Goal: Information Seeking & Learning: Check status

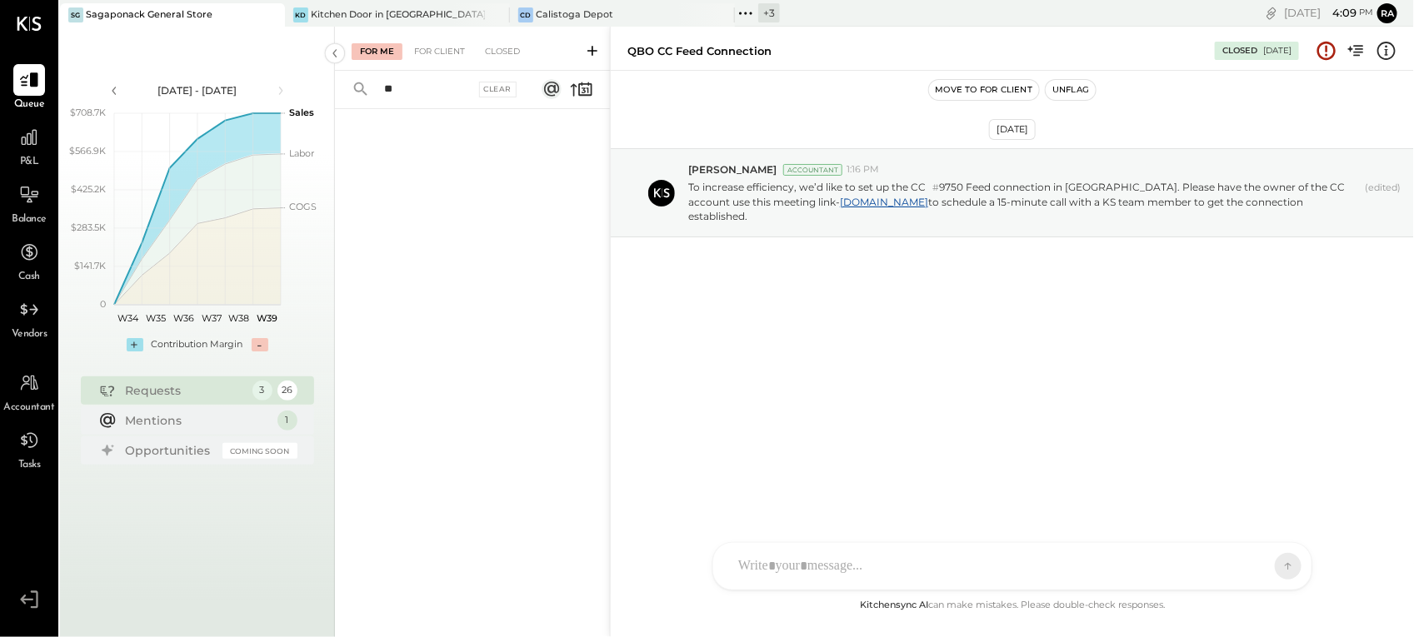
type input "*"
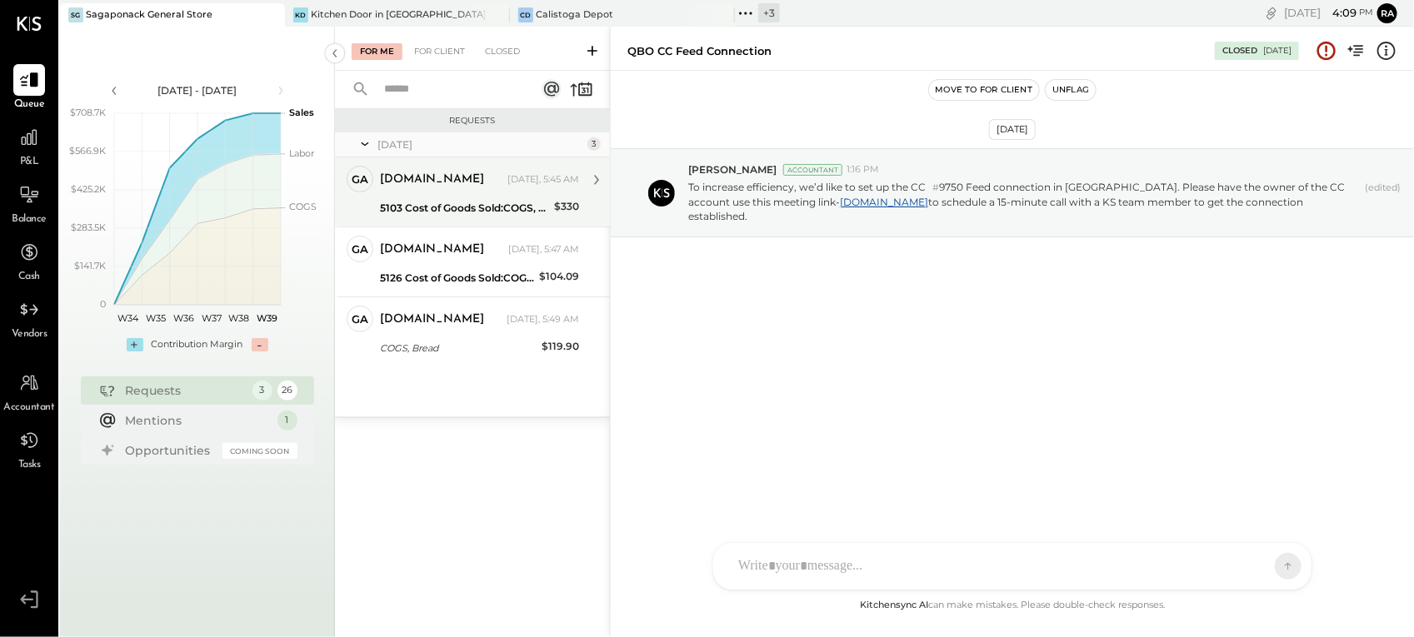
click at [463, 188] on div "[DOMAIN_NAME] [DATE], 5:45 AM" at bounding box center [479, 179] width 199 height 23
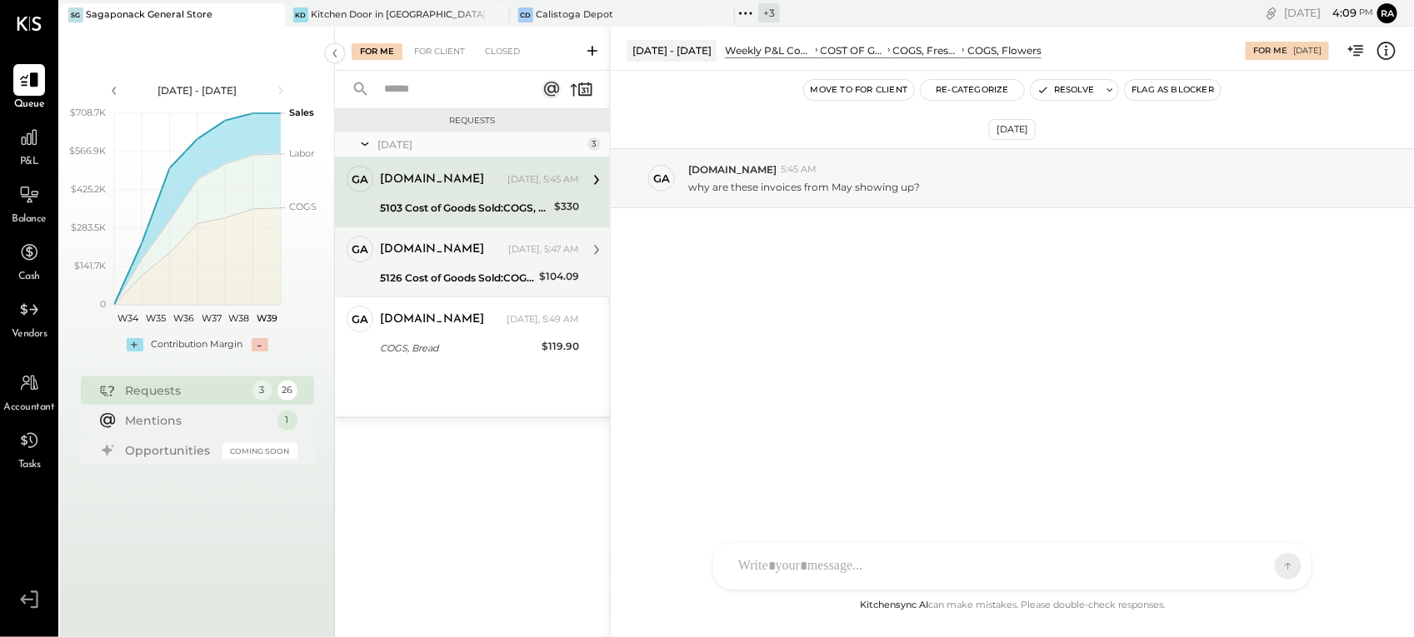
click at [467, 247] on div "[DOMAIN_NAME]" at bounding box center [442, 250] width 125 height 17
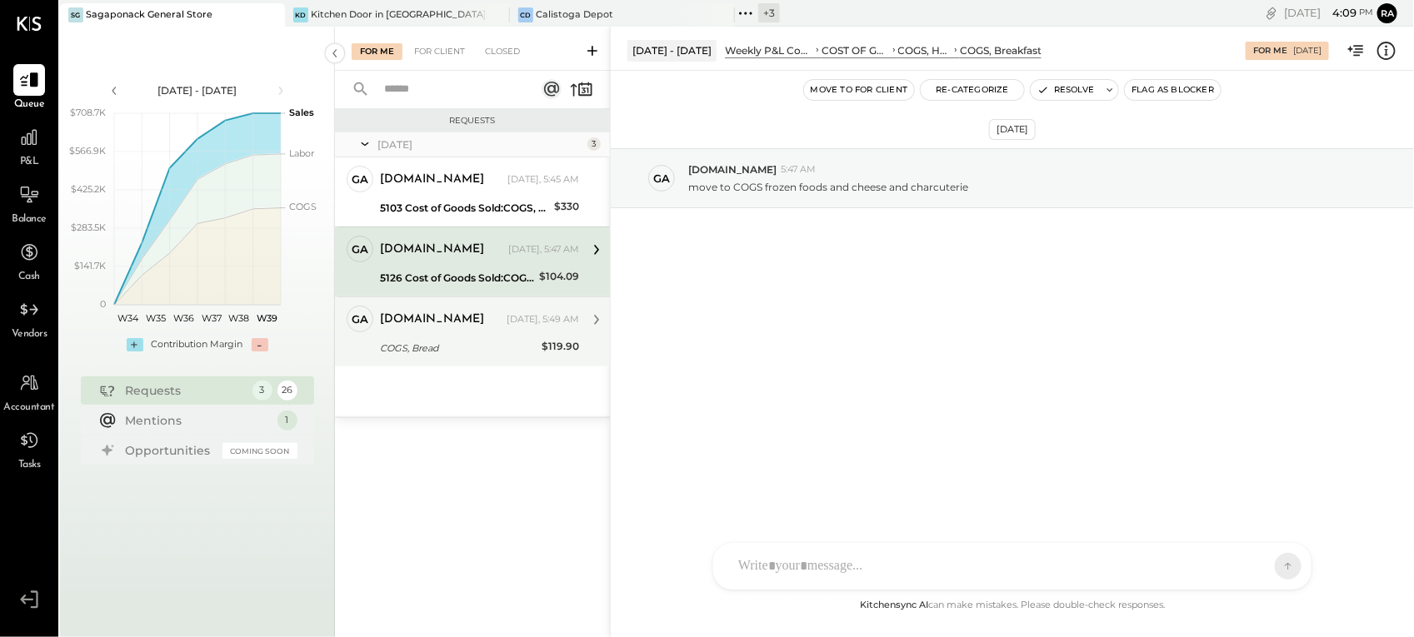
click at [465, 329] on div "[DOMAIN_NAME] [DATE], 5:49 AM" at bounding box center [479, 319] width 199 height 23
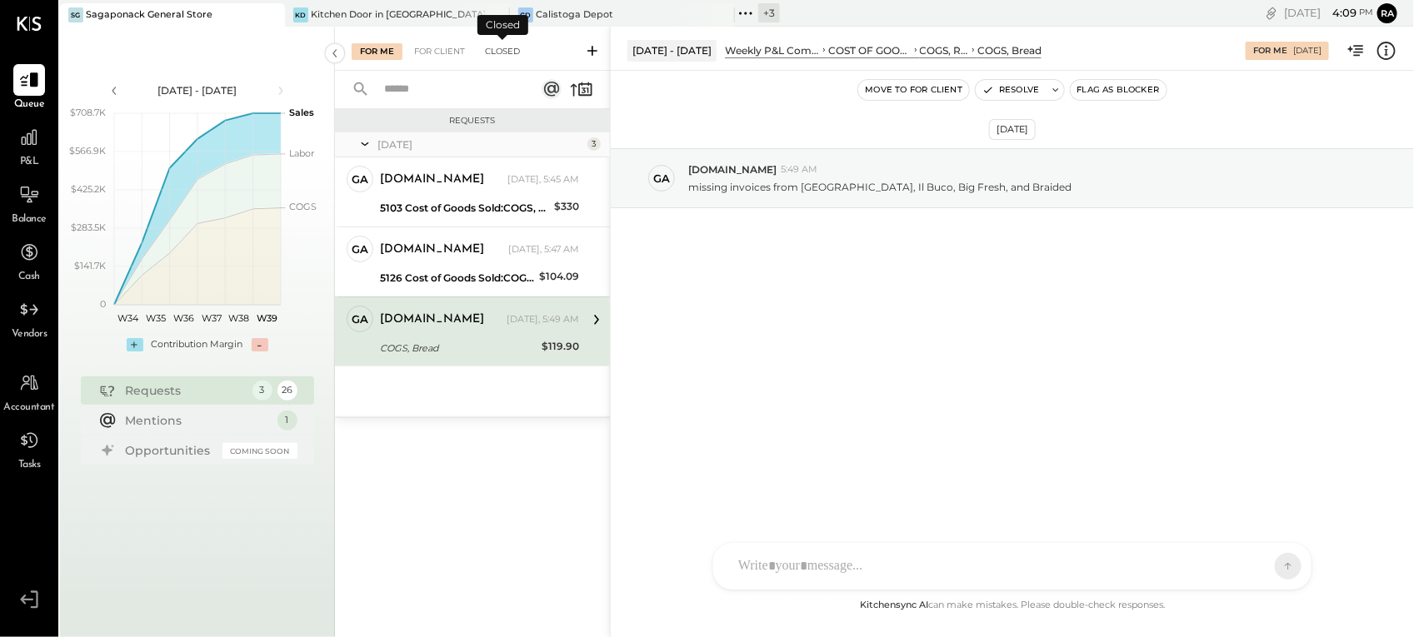
click at [518, 54] on div "Closed" at bounding box center [503, 51] width 52 height 17
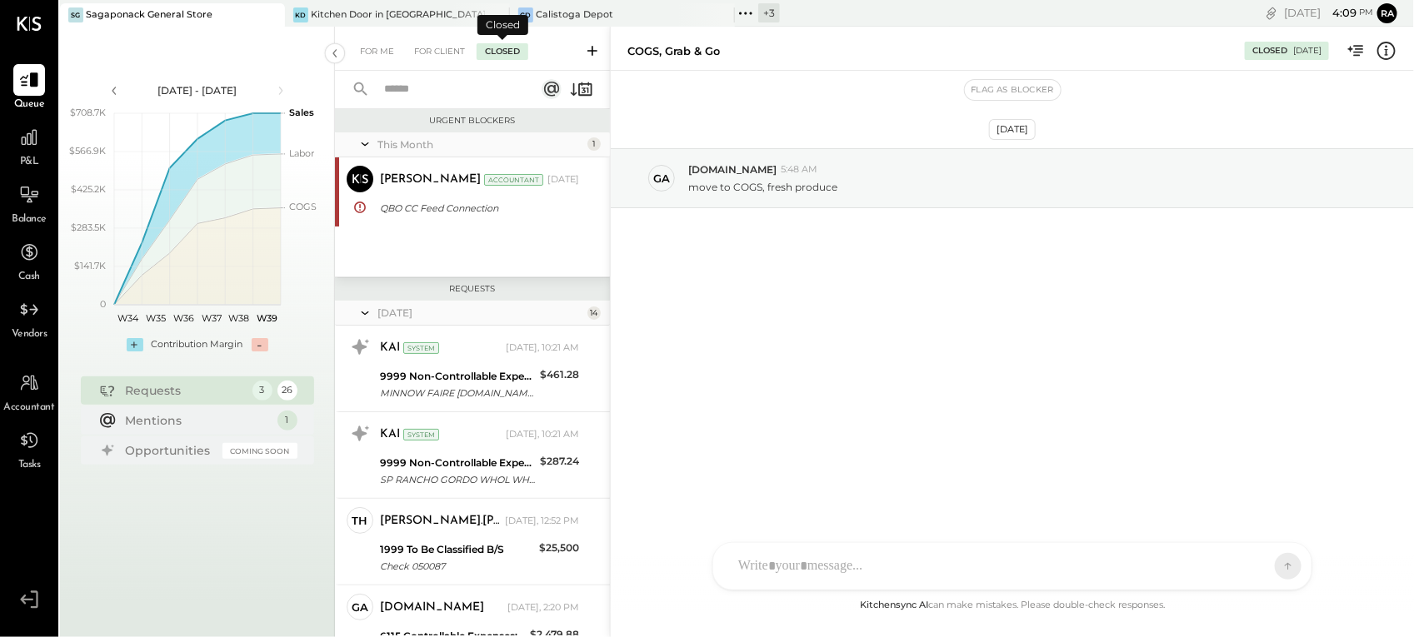
scroll to position [458, 0]
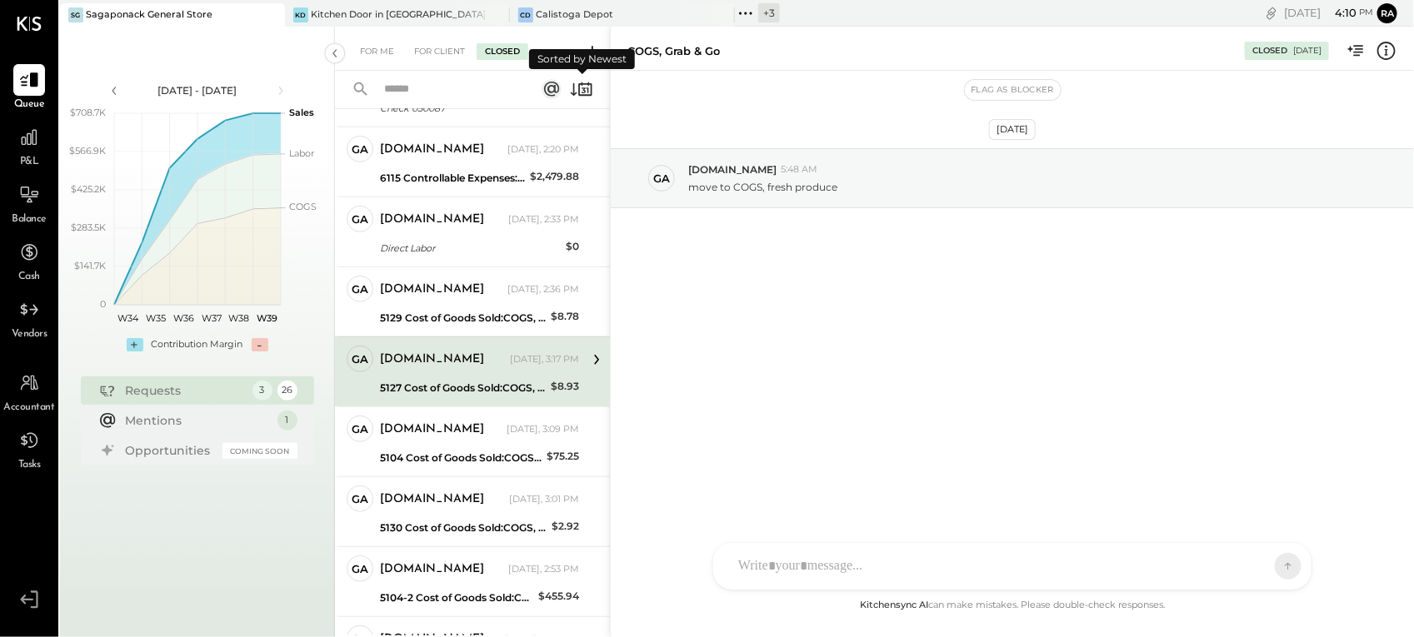
click at [581, 90] on icon at bounding box center [581, 88] width 23 height 23
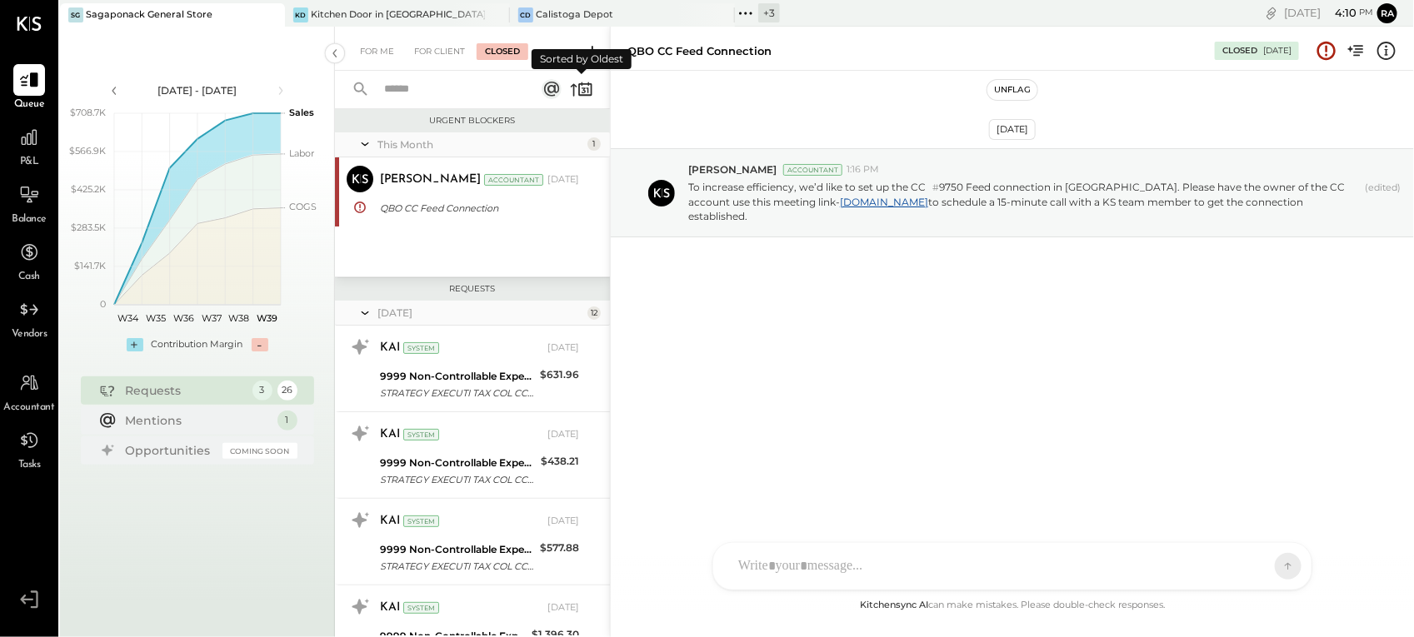
click at [587, 87] on icon at bounding box center [581, 88] width 23 height 23
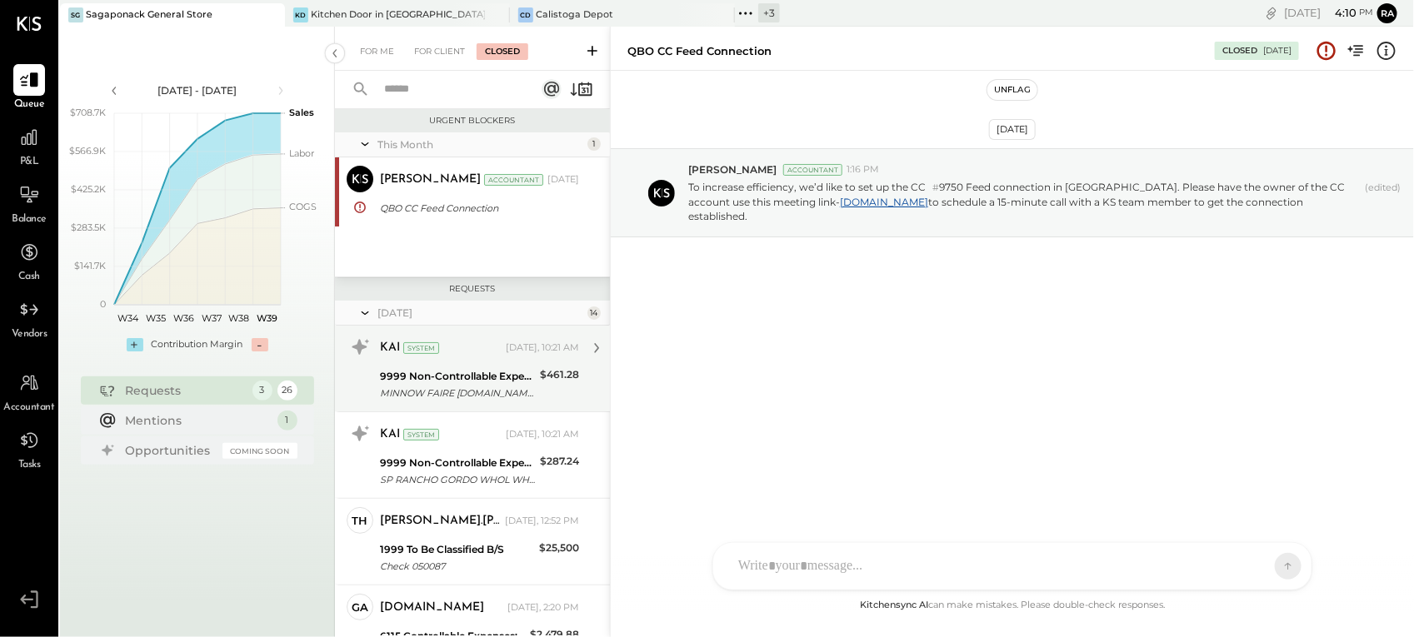
click at [489, 368] on div "9999 Non-Controllable Expenses:Other Income and Expenses:To Be Classified P&L" at bounding box center [457, 376] width 155 height 17
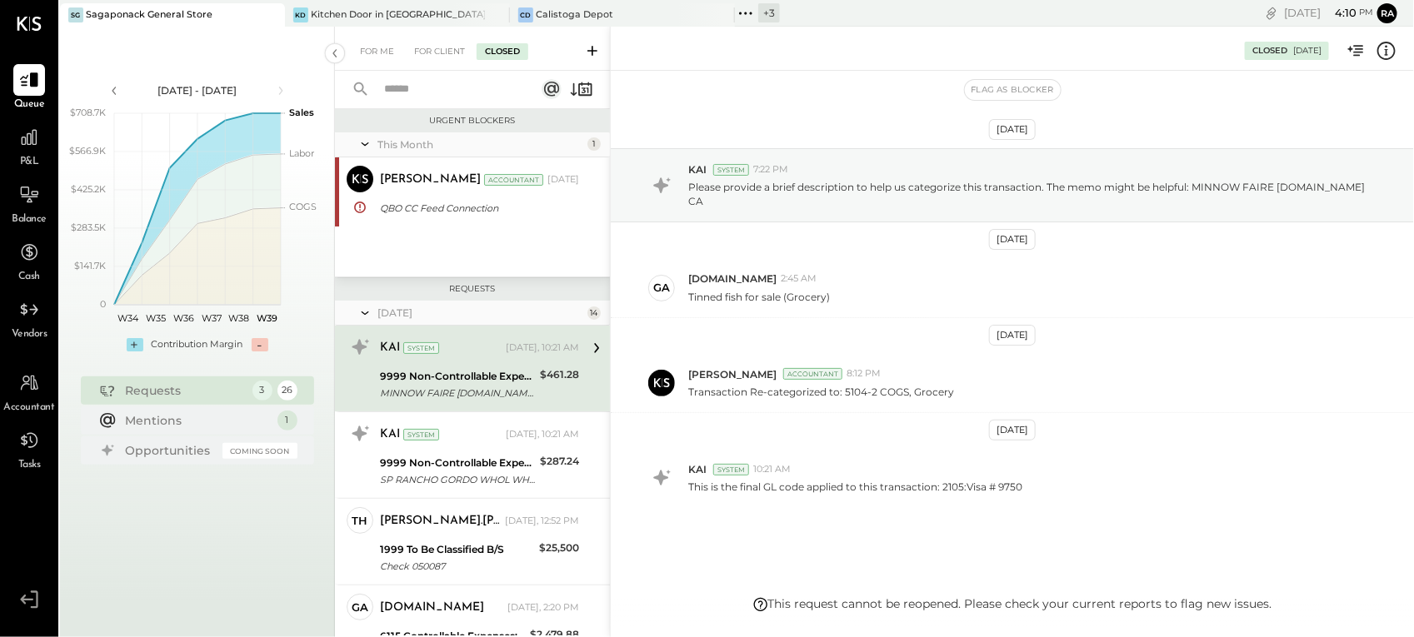
scroll to position [25, 0]
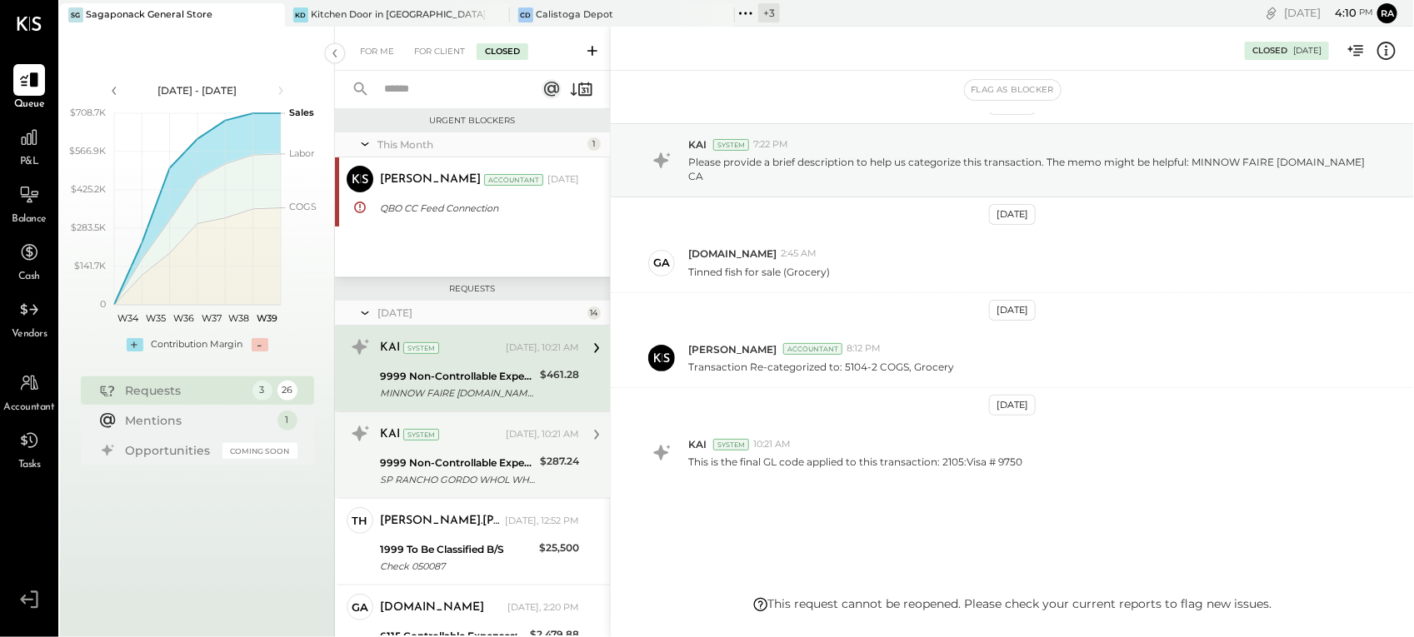
click at [462, 439] on div "KAI System" at bounding box center [441, 435] width 122 height 17
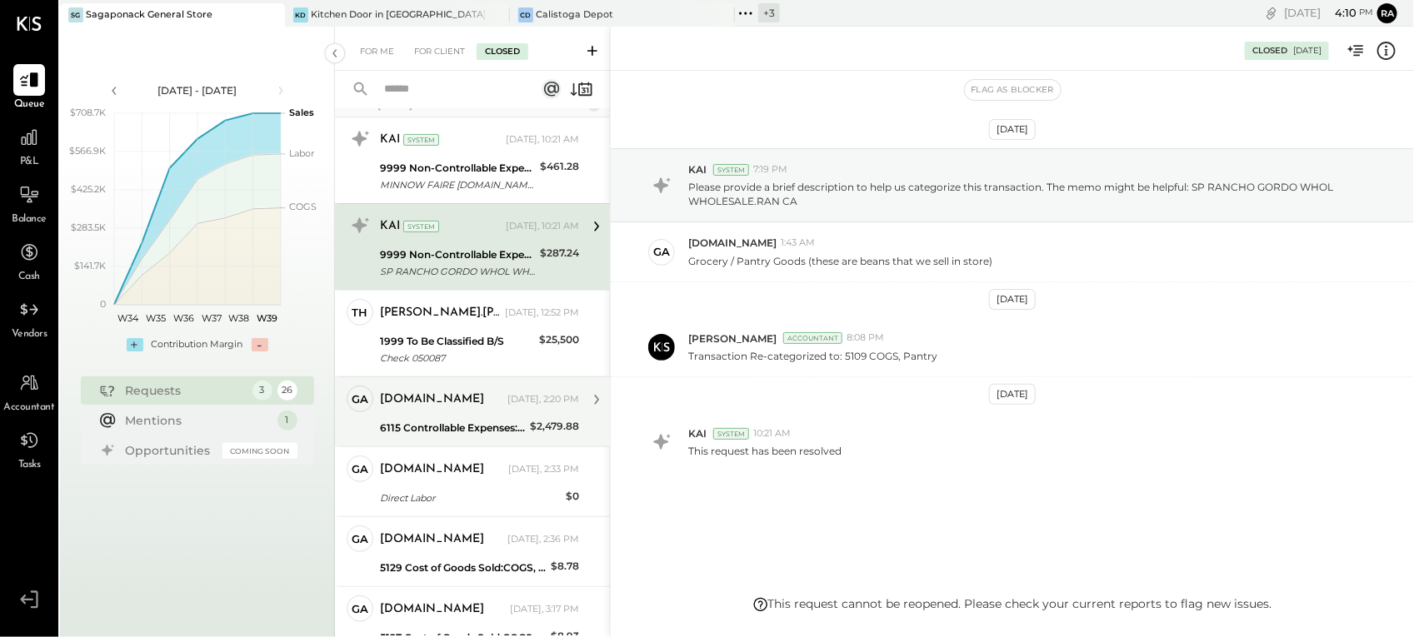
click at [494, 407] on div "[DOMAIN_NAME]" at bounding box center [442, 400] width 124 height 17
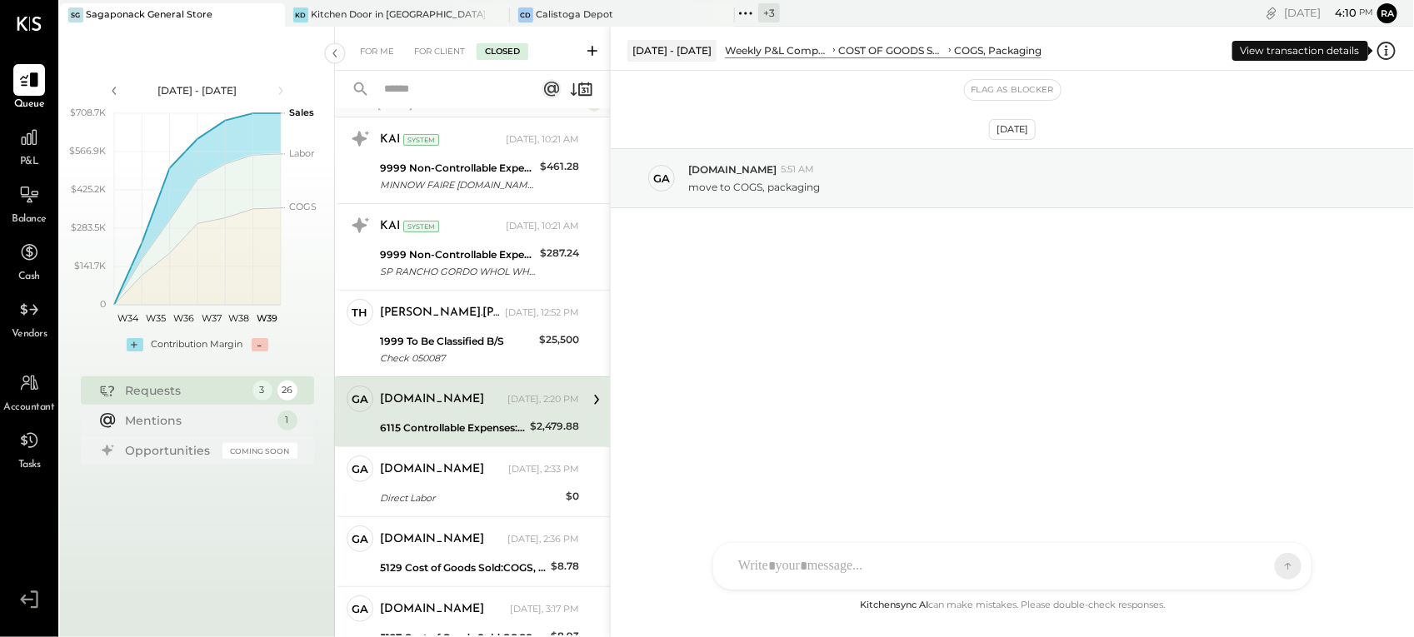
click at [1384, 51] on icon at bounding box center [1387, 51] width 22 height 22
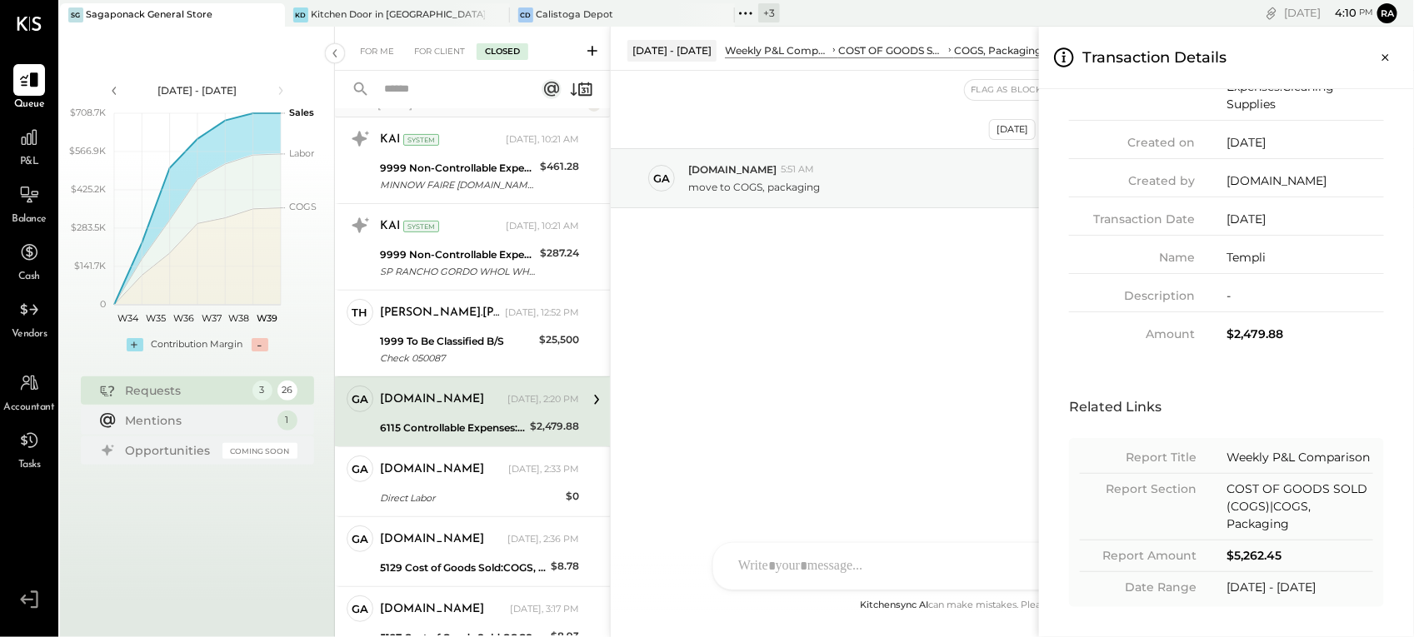
scroll to position [96, 0]
